Goal: Task Accomplishment & Management: Manage account settings

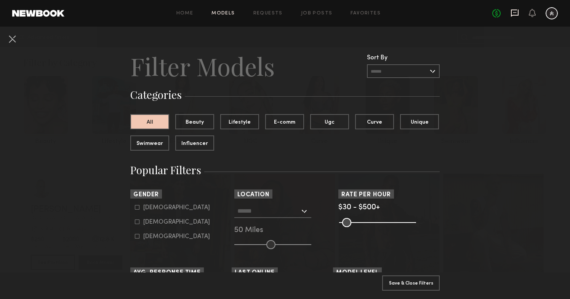
click at [511, 14] on icon at bounding box center [515, 13] width 8 height 7
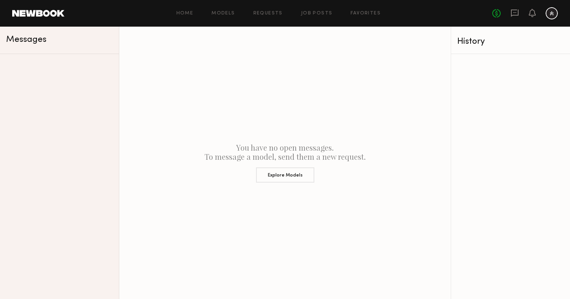
click at [277, 17] on div "Home Models Requests Job Posts Favorites Sign Out No fees up to $5,000" at bounding box center [310, 13] width 493 height 12
click at [275, 13] on link "Requests" at bounding box center [267, 13] width 29 height 5
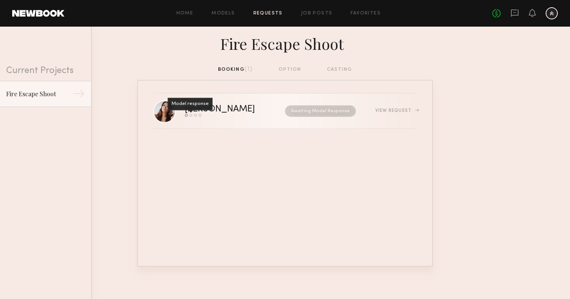
click at [192, 116] on div "Model response" at bounding box center [190, 115] width 3 height 3
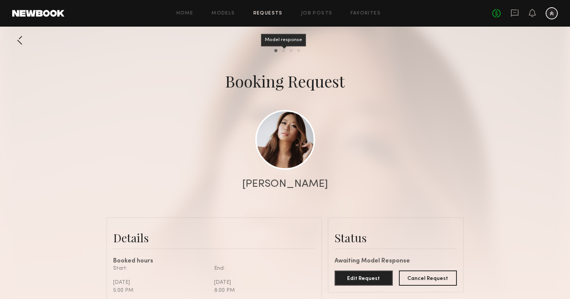
click at [283, 51] on div "Model response" at bounding box center [283, 50] width 3 height 3
click at [298, 51] on div "Pay model" at bounding box center [298, 50] width 3 height 3
click at [371, 15] on link "Favorites" at bounding box center [365, 13] width 30 height 5
